Goal: Task Accomplishment & Management: Use online tool/utility

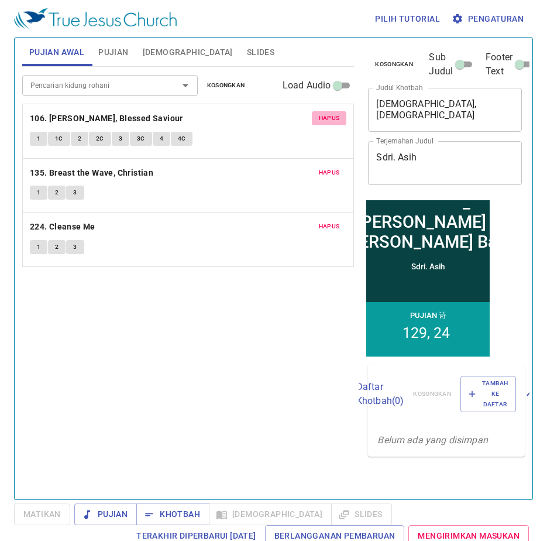
click at [327, 114] on span "Hapus" at bounding box center [329, 118] width 21 height 11
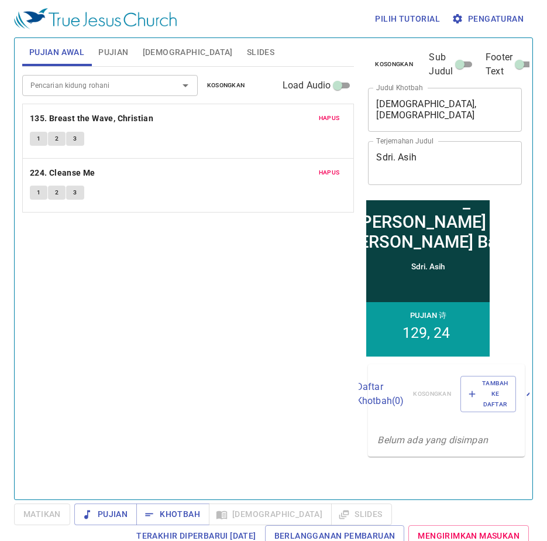
click at [327, 114] on span "Hapus" at bounding box center [329, 118] width 21 height 11
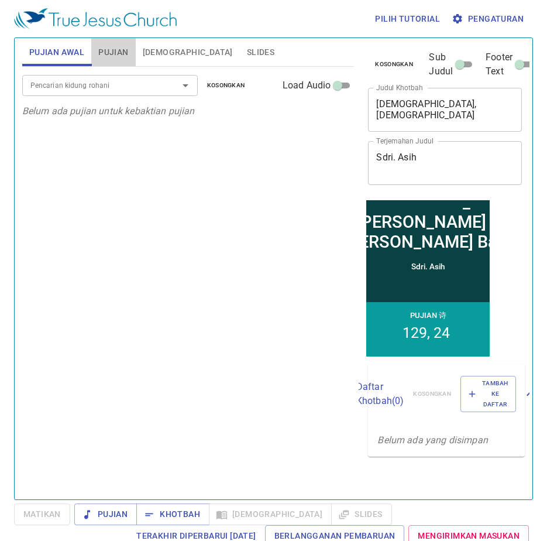
click at [110, 54] on span "Pujian" at bounding box center [113, 52] width 30 height 15
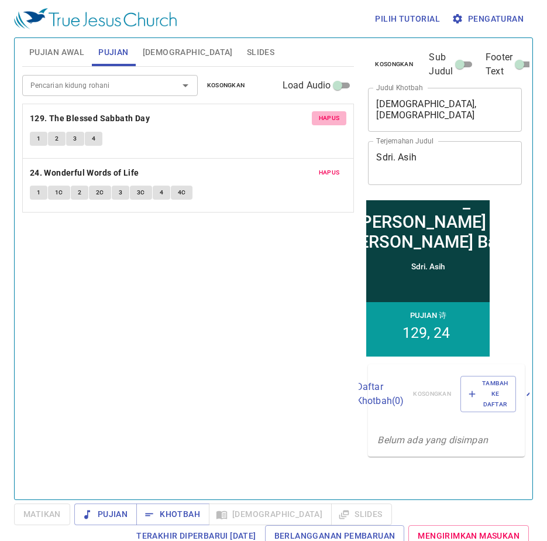
click at [332, 119] on span "Hapus" at bounding box center [329, 118] width 21 height 11
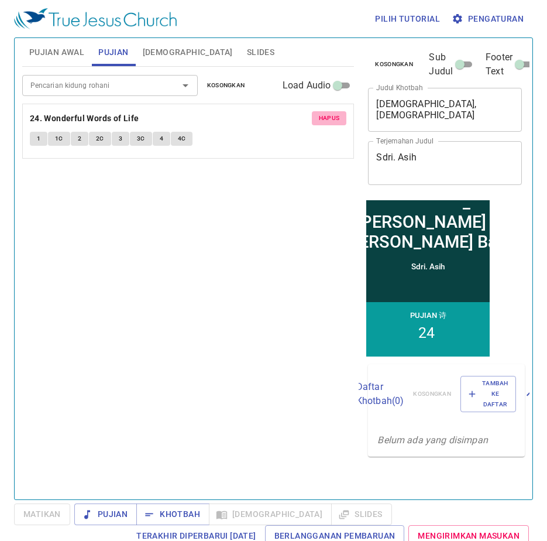
click at [331, 119] on span "Hapus" at bounding box center [329, 118] width 21 height 11
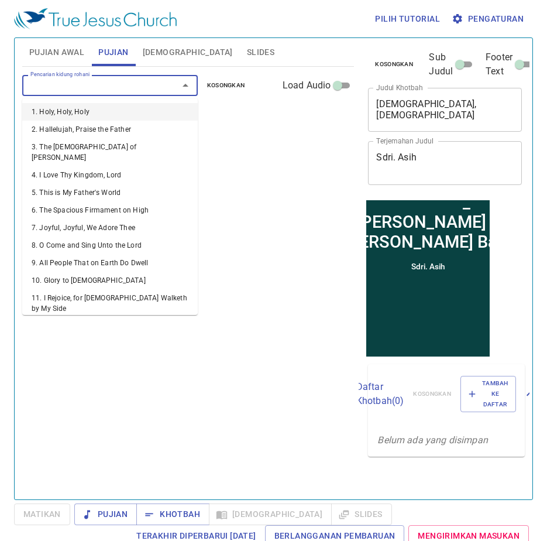
click at [117, 88] on input "Pencarian kidung rohani" at bounding box center [93, 84] width 134 height 13
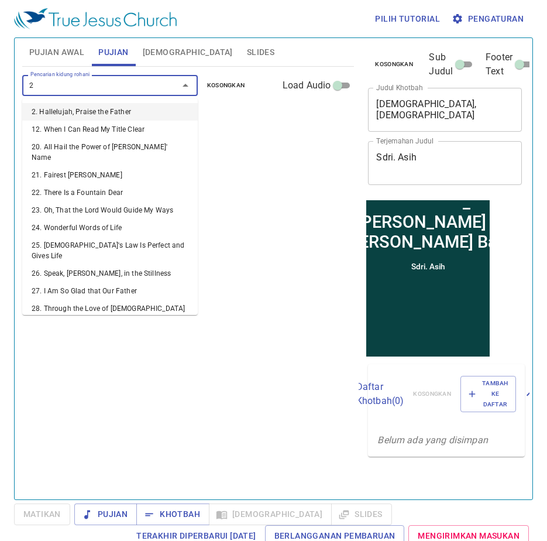
type input "25"
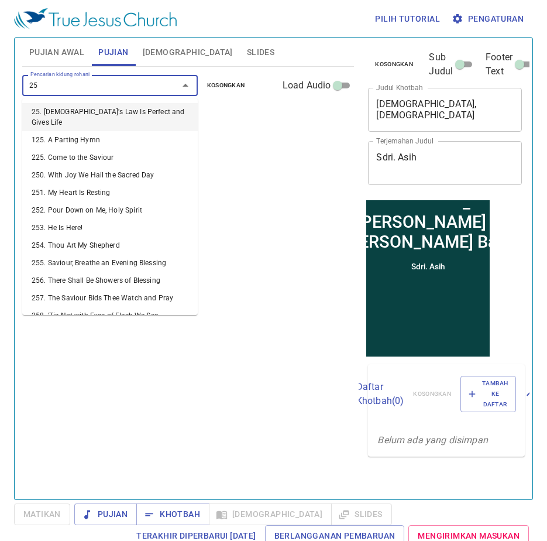
click at [102, 112] on li "25. [DEMOGRAPHIC_DATA] Law Is Perfect and Gives Life" at bounding box center [110, 117] width 176 height 28
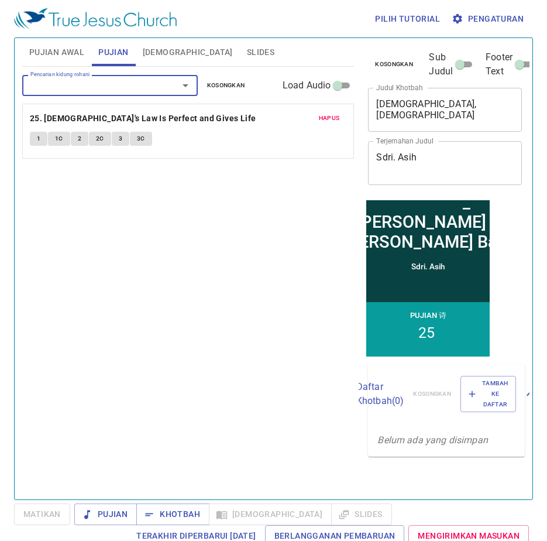
click at [77, 84] on input "Pencarian kidung rohani" at bounding box center [93, 84] width 134 height 13
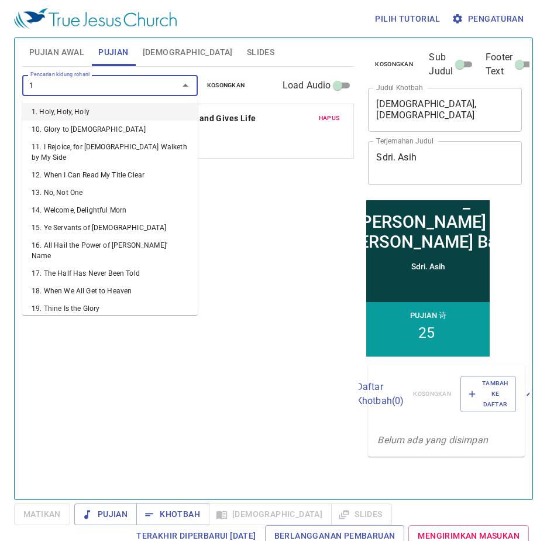
type input "10"
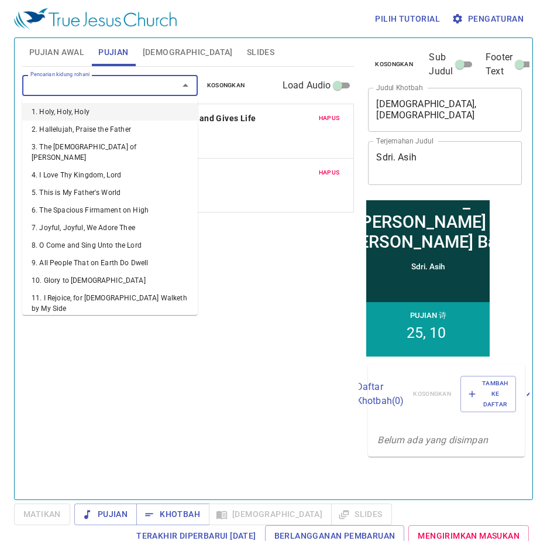
click at [64, 89] on input "Pencarian kidung rohani" at bounding box center [93, 84] width 134 height 13
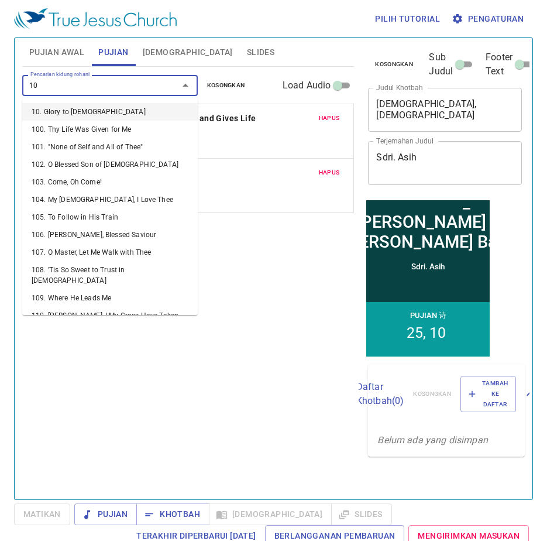
type input "103"
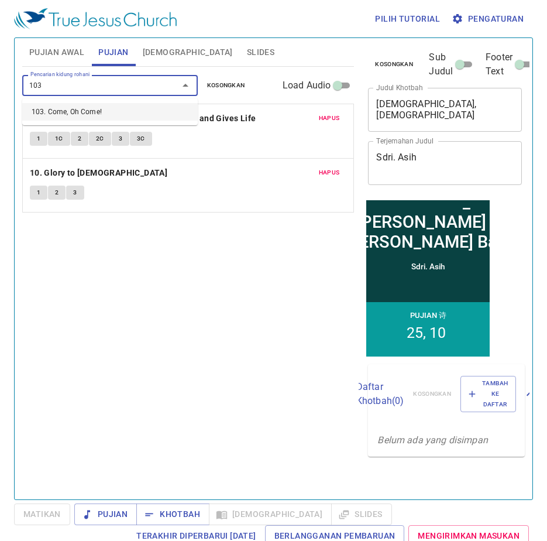
click at [81, 115] on li "103. Come, Oh Come!" at bounding box center [110, 112] width 176 height 18
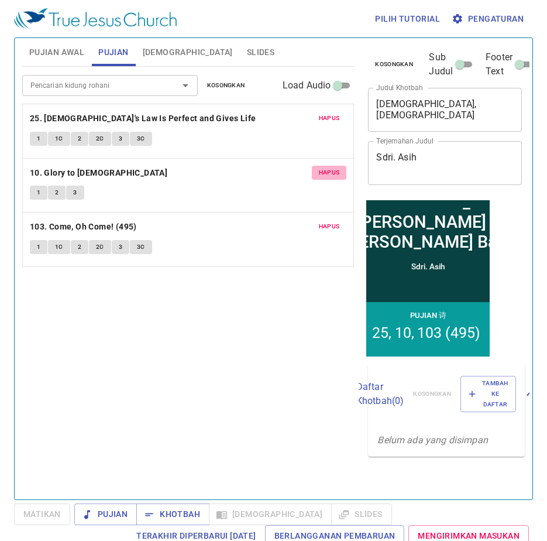
click at [338, 170] on span "Hapus" at bounding box center [329, 172] width 21 height 11
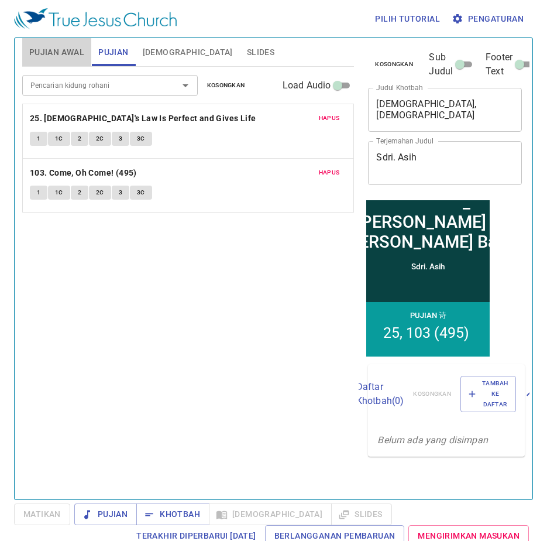
click at [85, 50] on button "Pujian Awal" at bounding box center [56, 52] width 69 height 28
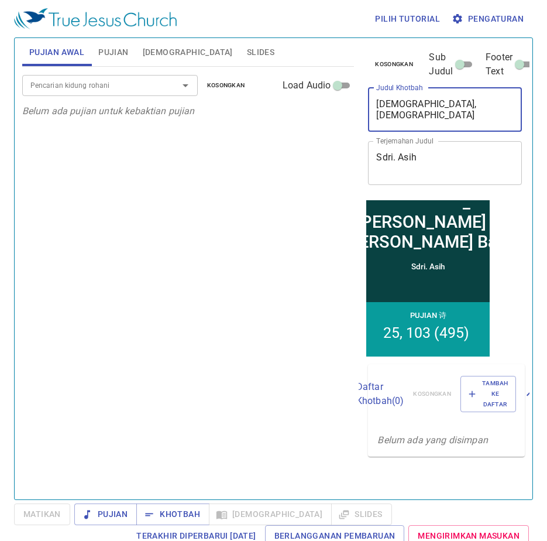
drag, startPoint x: 502, startPoint y: 105, endPoint x: 372, endPoint y: 110, distance: 130.7
click at [372, 110] on div "ALLAH, Musa, Dan 2 Loh Batu x Judul Khotbah" at bounding box center [445, 110] width 154 height 44
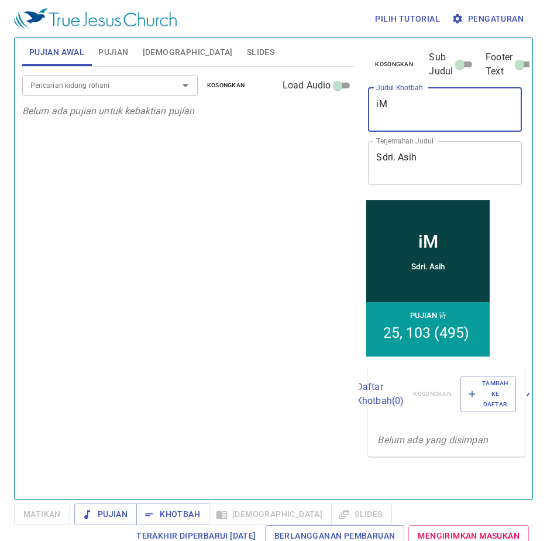
type textarea "i"
type textarea "Imanku, Fil"
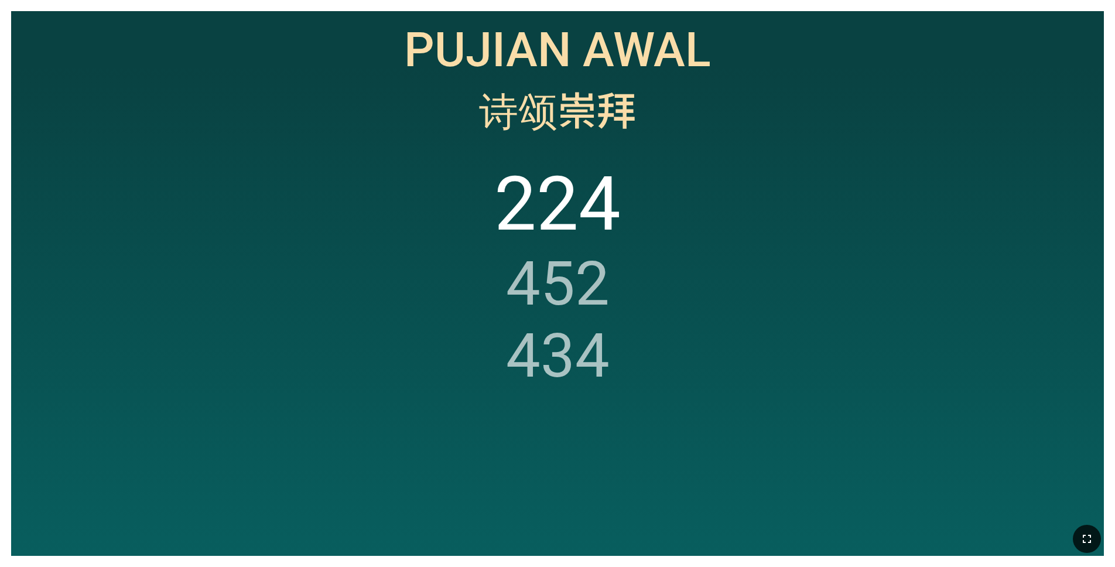
click at [1091, 536] on icon "button" at bounding box center [1087, 539] width 14 height 14
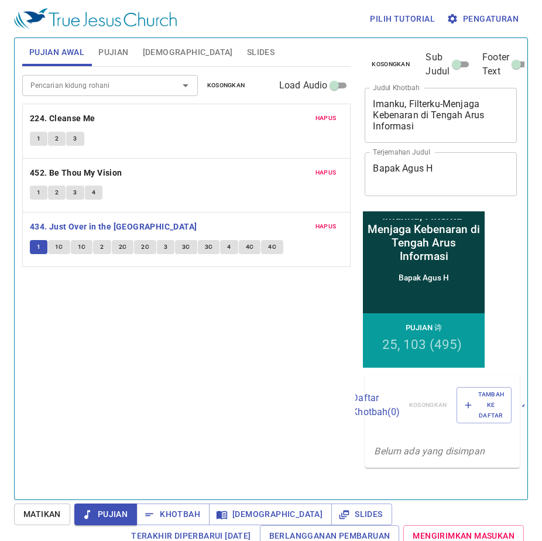
click at [59, 247] on span "1C" at bounding box center [59, 247] width 8 height 11
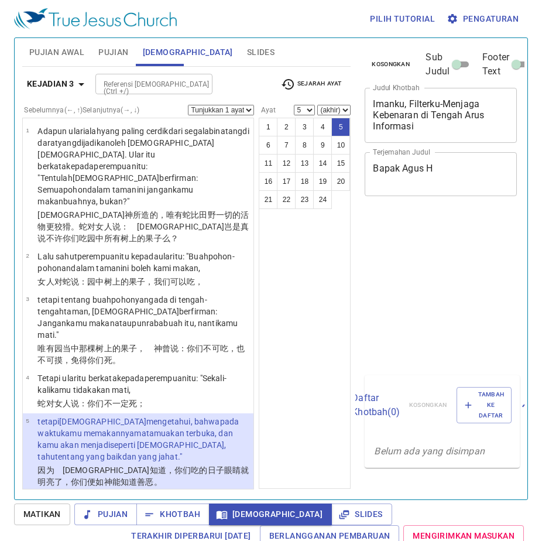
select select "5"
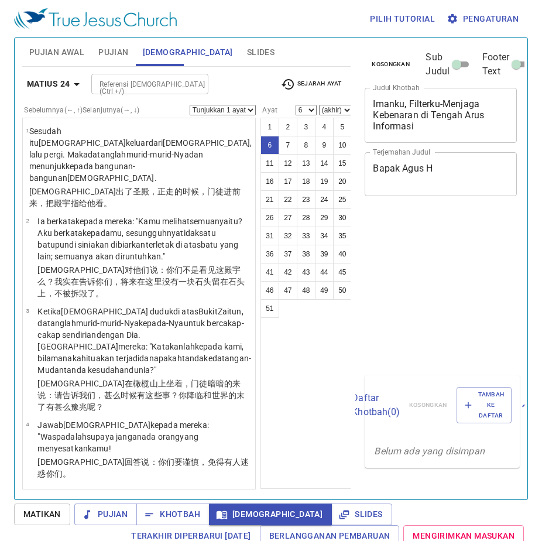
select select "6"
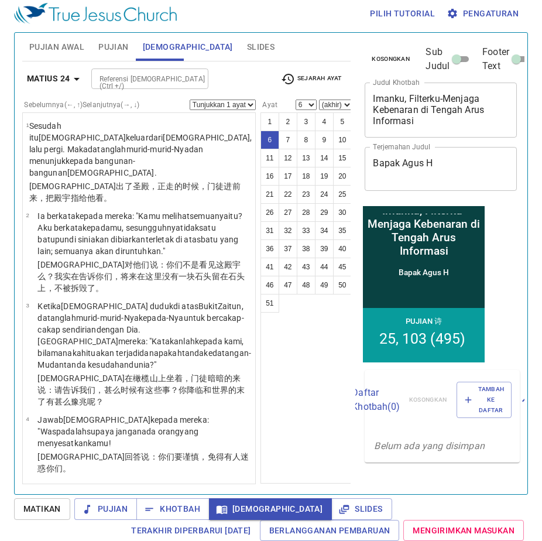
click at [73, 77] on icon "button" at bounding box center [77, 79] width 14 height 14
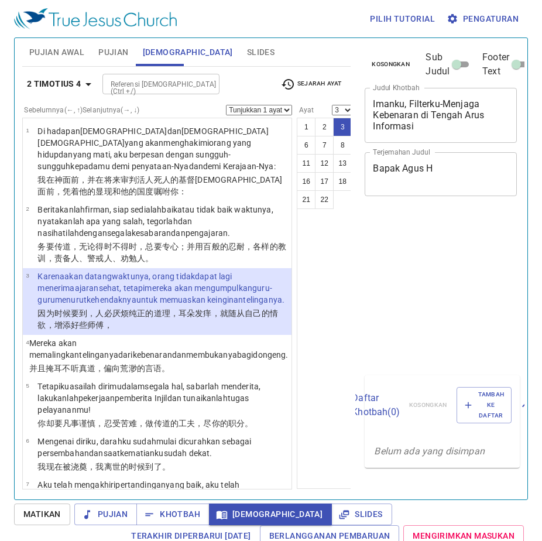
select select "3"
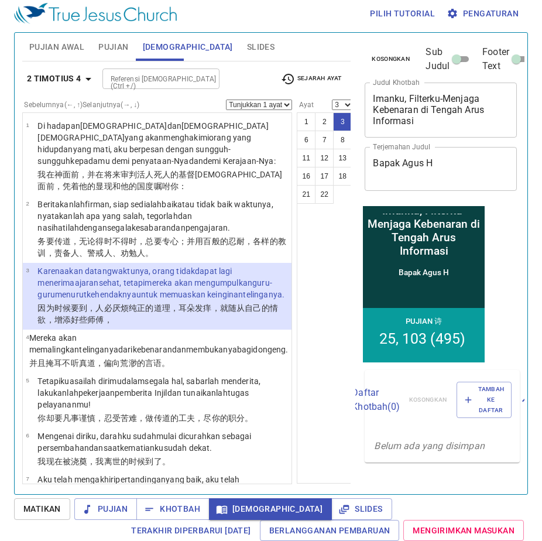
scroll to position [5, 0]
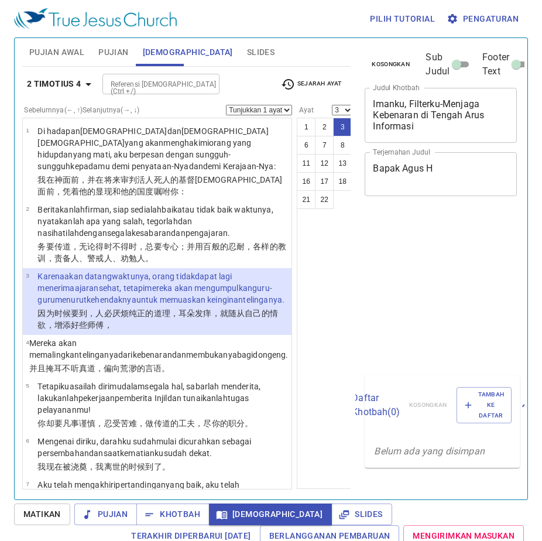
select select "3"
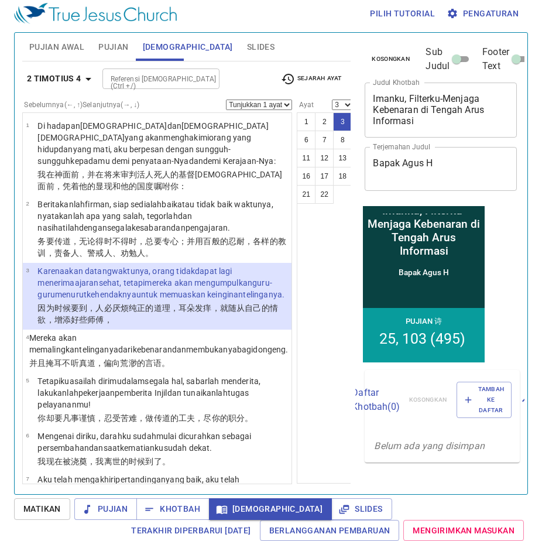
scroll to position [5, 0]
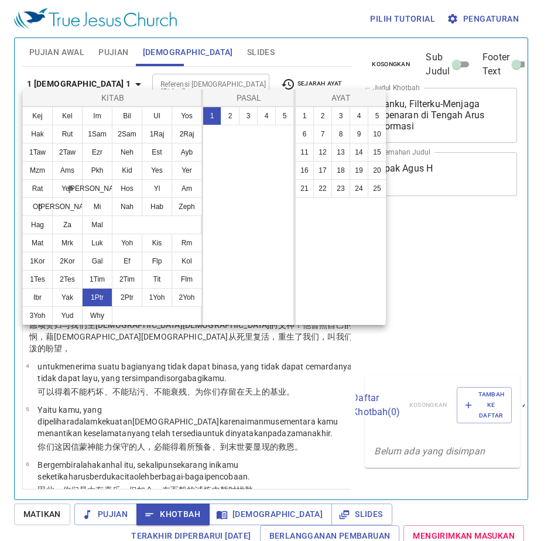
select select "20"
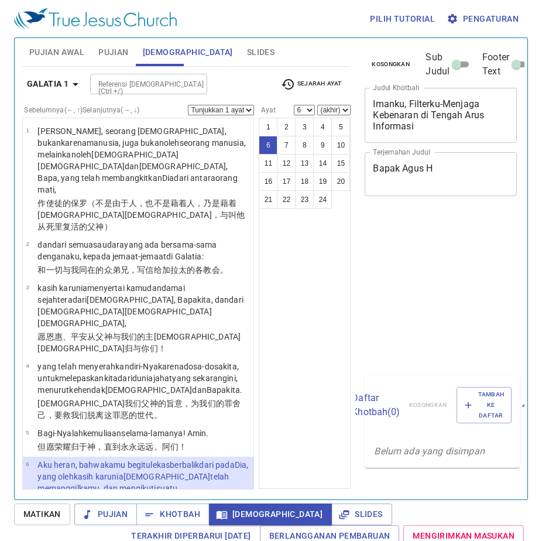
select select "6"
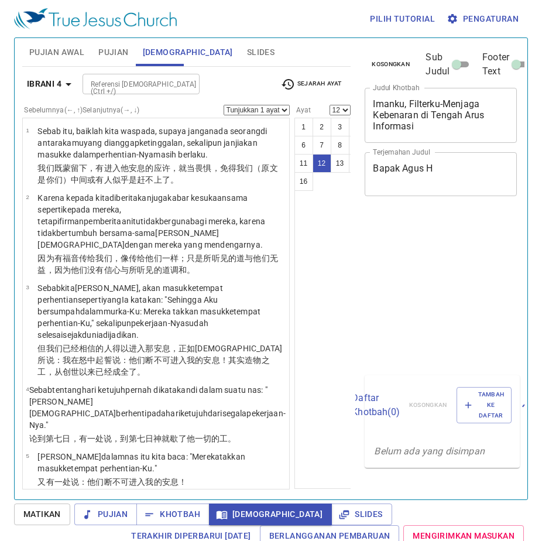
select select "12"
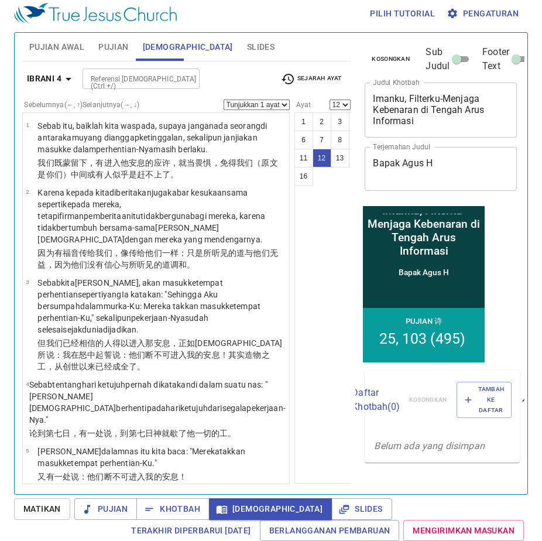
scroll to position [675, 0]
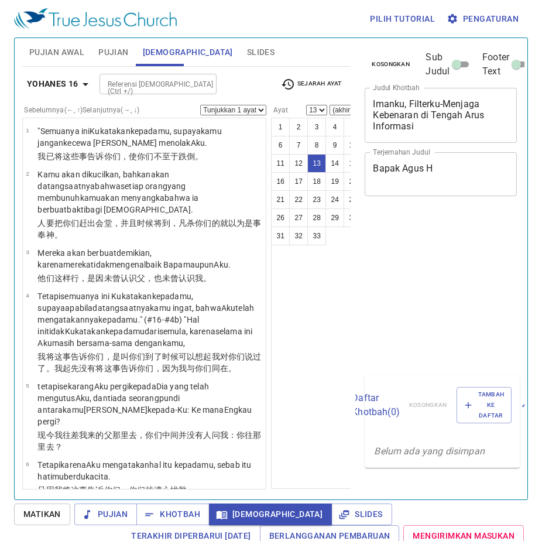
select select "13"
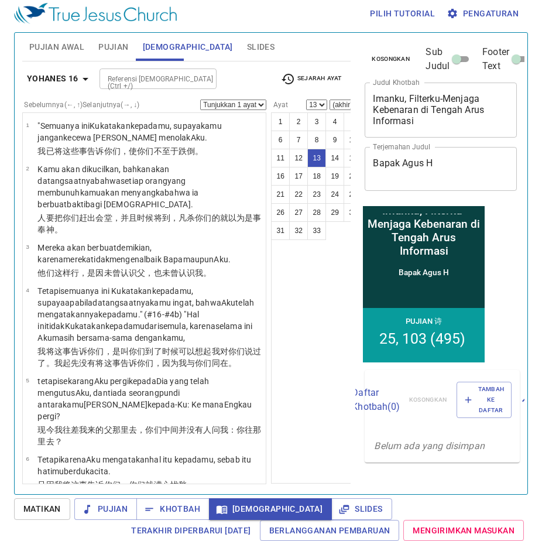
scroll to position [572, 0]
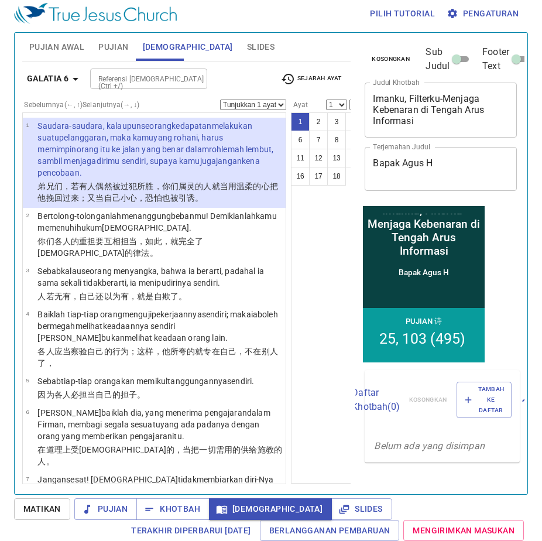
scroll to position [5, 0]
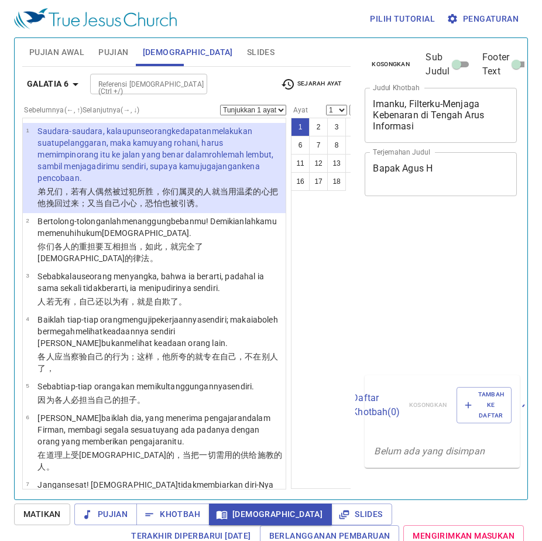
scroll to position [5, 0]
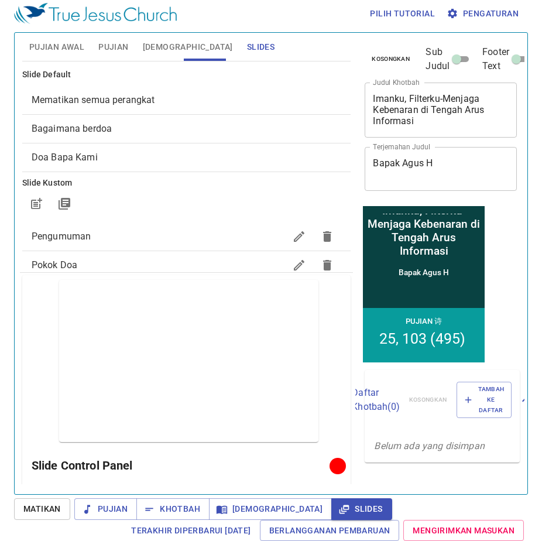
scroll to position [211, 0]
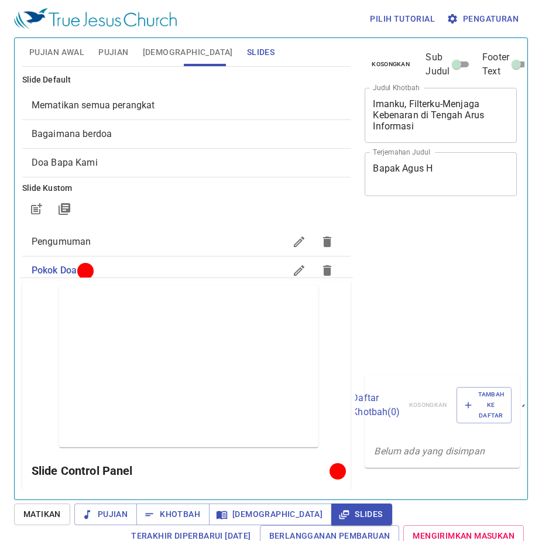
scroll to position [5, 0]
